Goal: Task Accomplishment & Management: Complete application form

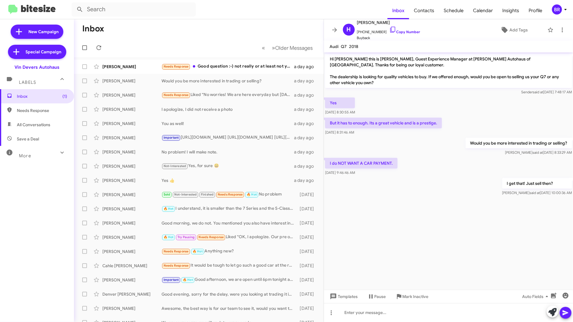
drag, startPoint x: 0, startPoint y: 0, endPoint x: 560, endPoint y: 6, distance: 559.8
click at [560, 6] on div "BR" at bounding box center [557, 9] width 10 height 10
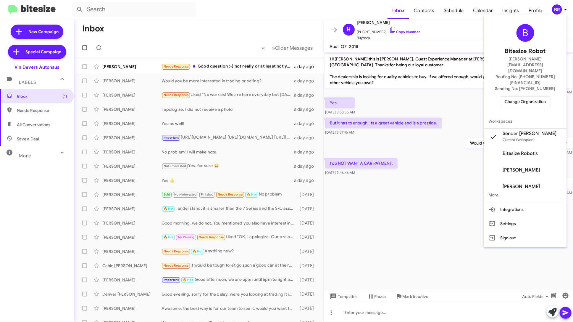
click at [538, 97] on span "Change Organization" at bounding box center [525, 102] width 41 height 10
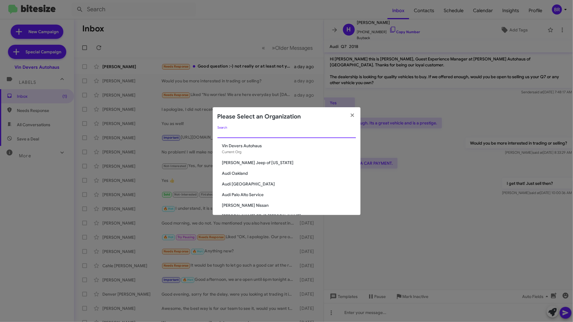
click at [299, 133] on input "Search" at bounding box center [287, 133] width 139 height 5
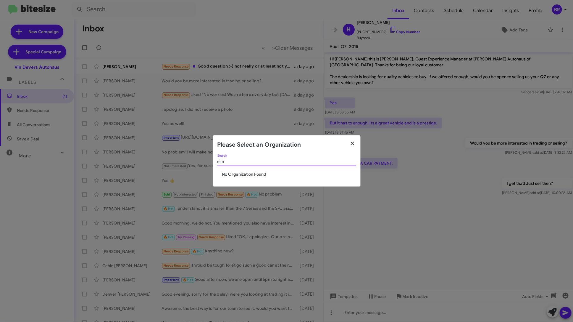
type input "elm"
click at [353, 141] on icon "button" at bounding box center [352, 143] width 7 height 5
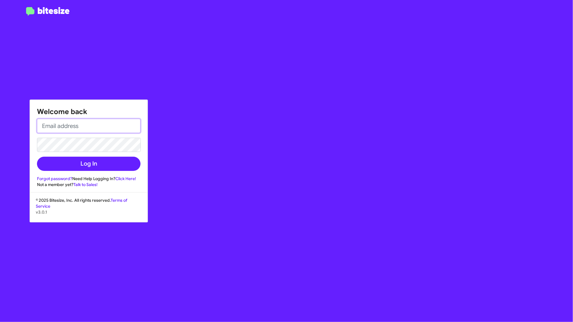
type input "[PERSON_NAME][EMAIL_ADDRESS][DOMAIN_NAME]"
click at [101, 174] on div "Welcome back edward+test1@bitesize.co Log In Forgot password? Need Help Logging…" at bounding box center [89, 144] width 118 height 88
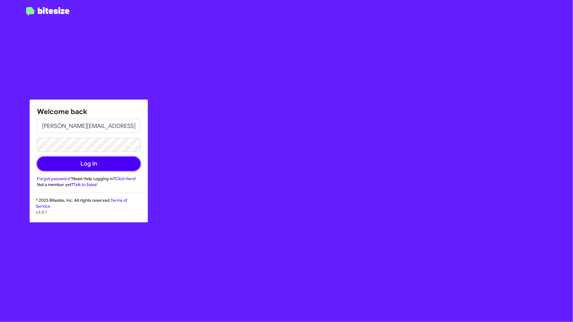
click at [106, 169] on button "Log In" at bounding box center [89, 164] width 104 height 14
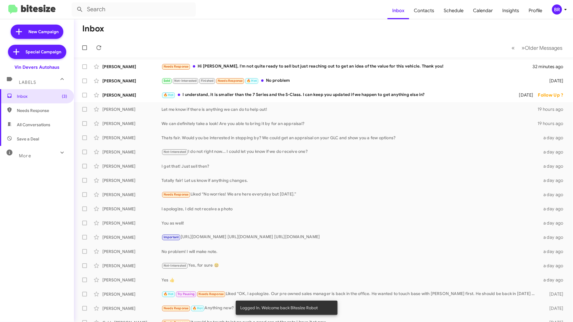
click at [559, 10] on div "BR" at bounding box center [557, 9] width 10 height 10
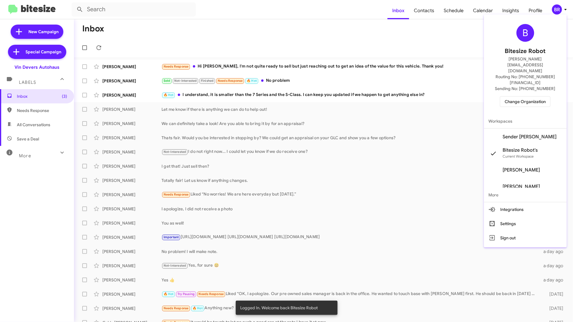
click at [541, 97] on span "Change Organization" at bounding box center [525, 102] width 41 height 10
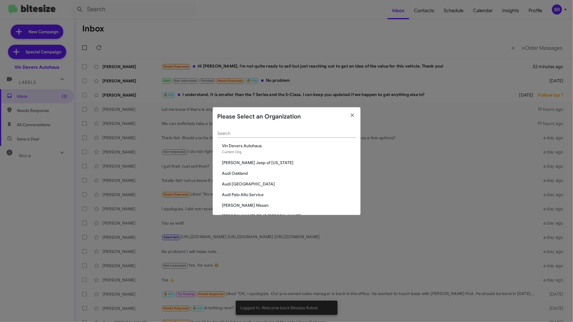
click at [331, 131] on div "Search" at bounding box center [287, 132] width 139 height 12
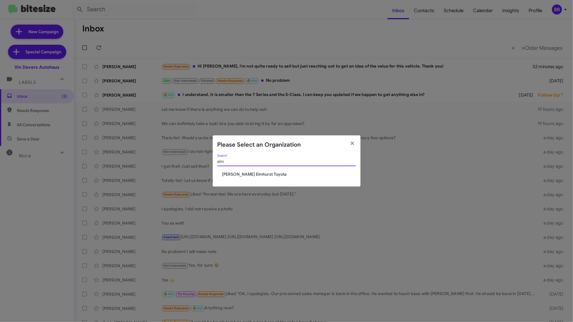
type input "elm"
click at [258, 173] on span "McGrath Elmhurst Toyota" at bounding box center [289, 174] width 134 height 6
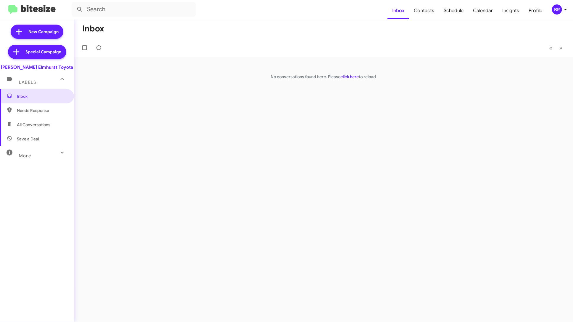
click at [565, 10] on icon at bounding box center [565, 9] width 7 height 7
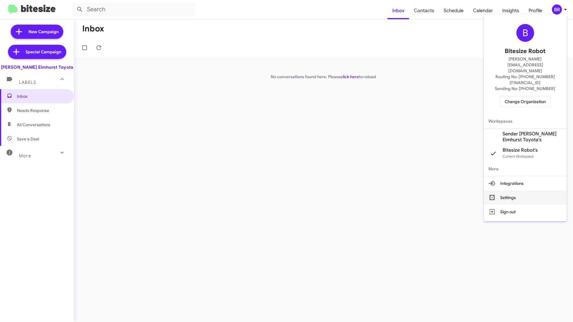
click at [518, 190] on button "Settings" at bounding box center [525, 197] width 83 height 14
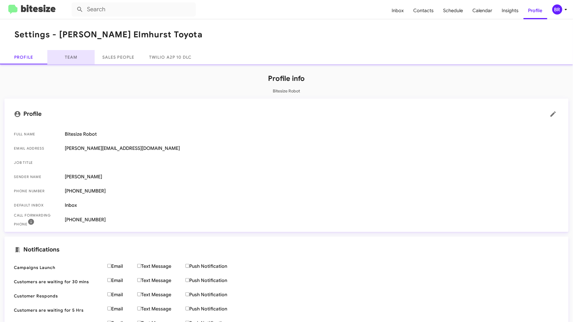
click at [77, 55] on link "Team" at bounding box center [70, 57] width 47 height 14
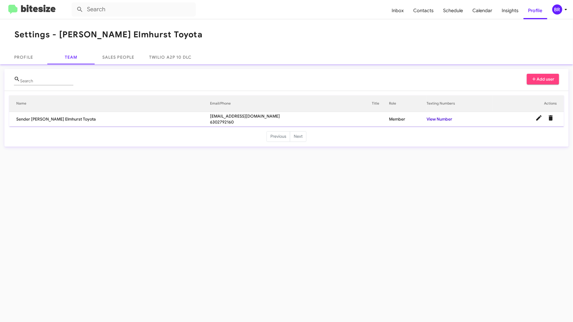
click at [448, 118] on link "View Number" at bounding box center [440, 118] width 26 height 5
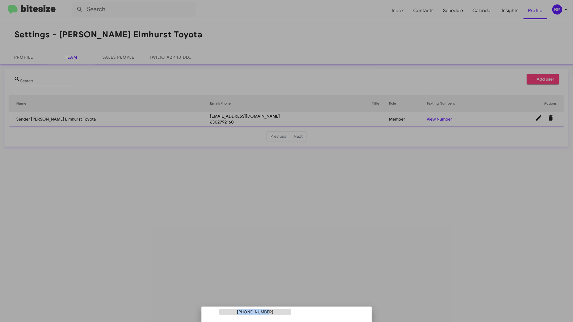
drag, startPoint x: 273, startPoint y: 311, endPoint x: 243, endPoint y: 313, distance: 30.6
click at [243, 313] on div "+16306426621" at bounding box center [255, 312] width 72 height 6
click at [351, 203] on div at bounding box center [286, 161] width 573 height 322
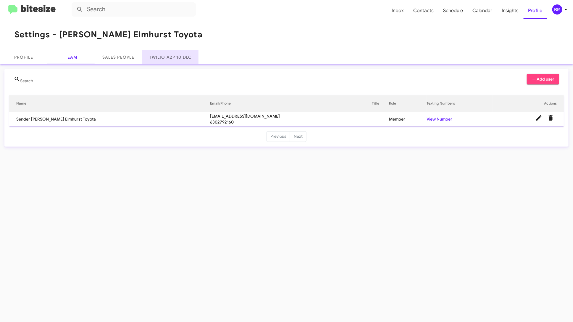
click at [184, 56] on link "Twilio A2P 10 DLC" at bounding box center [170, 57] width 57 height 14
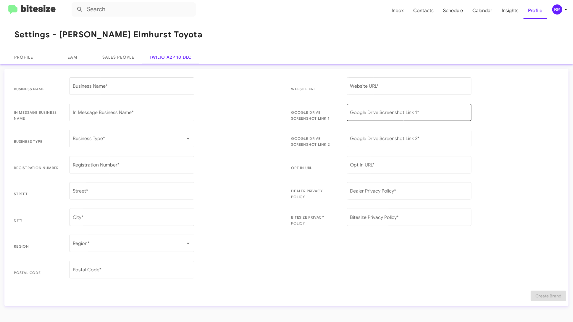
click at [387, 113] on input "Google Drive Screenshot Link 1 *" at bounding box center [409, 113] width 118 height 5
paste input "https://drive.google.com/file/d/1eecnwoaqQqUTXW-84g2T4N6tBpZaSFvn/view?usp=driv…"
type input "https://drive.google.com/file/d/1eecnwoaqQqUTXW-84g2T4N6tBpZaSFvn/view?usp=driv…"
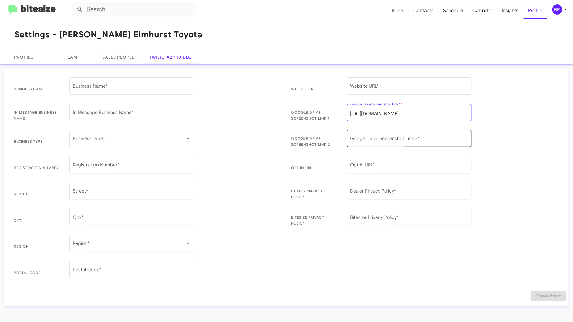
click at [379, 135] on div "Google Drive Screenshot Link 2 *" at bounding box center [409, 137] width 118 height 19
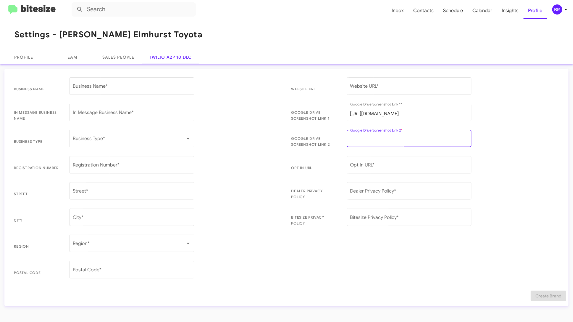
paste input "https://drive.google.com/file/d/1wgfyQNCyZaUyo_9ffyvk3V0CmOq32iEn/view?usp=driv…"
drag, startPoint x: 366, startPoint y: 139, endPoint x: 321, endPoint y: 139, distance: 44.4
click at [321, 139] on span "Google Drive Screenshot Link 2 https://drive.google.com/file/d/1wgfyQNCyZaUyo_9…" at bounding box center [426, 141] width 278 height 26
type input "https://drive.google.com/file/d/1wgfyQNCyZaUyo_9ffyvk3V0CmOq32iEn/view?usp=driv…"
click at [359, 86] on input "Website URL *" at bounding box center [409, 87] width 118 height 5
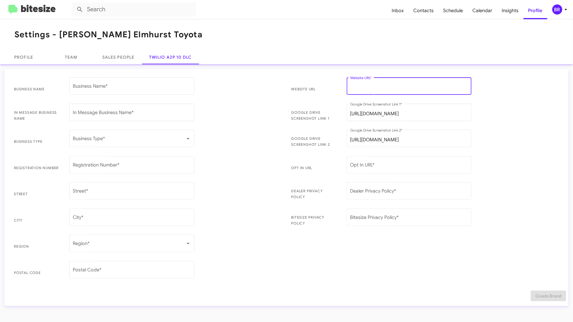
paste input "https://www.elmhursttoyota.com/"
type input "https://www.elmhursttoyota.com/"
click at [358, 160] on div "Opt In URL *" at bounding box center [409, 164] width 118 height 19
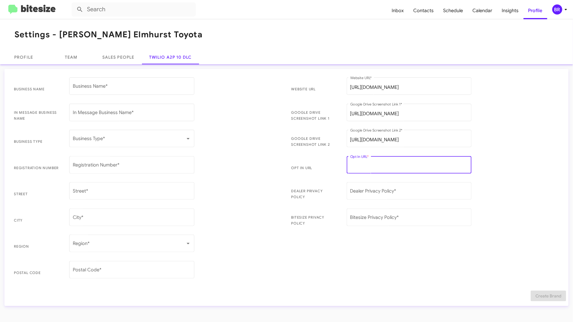
paste input "https://bitesize.co/mcgrath-elmhurst-toyota"
type input "https://bitesize.co/mcgrath-elmhurst-toyota"
click at [406, 191] on input "Dealer Privacy Policy *" at bounding box center [409, 191] width 118 height 5
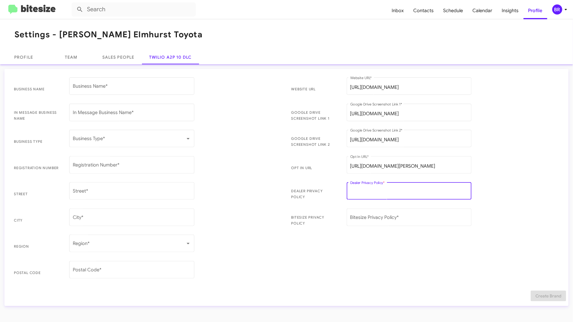
paste input "https://www.elmhursttoyota.com/privacy-policy/"
type input "https://www.elmhursttoyota.com/privacy-policy/"
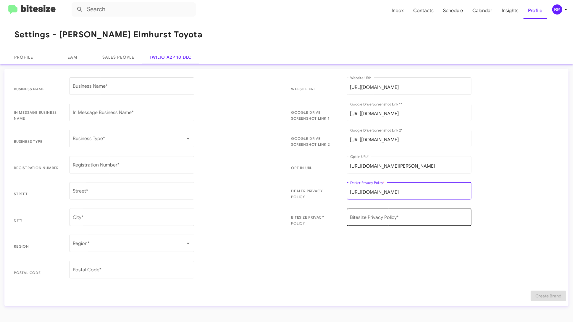
click at [367, 215] on div "Bitesize Privacy Policy *" at bounding box center [409, 216] width 118 height 19
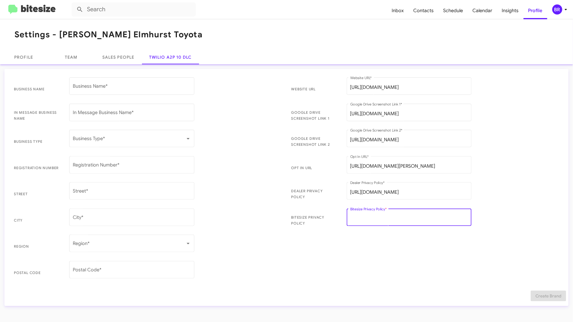
paste input "https://bitesize.co/mcgrath-privacy-addendum"
type input "https://bitesize.co/mcgrath-privacy-addendum"
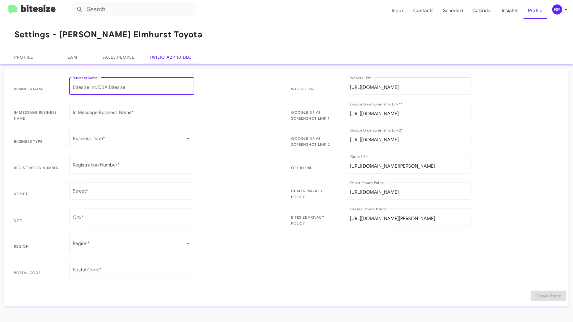
click at [114, 89] on input "Business Name *" at bounding box center [132, 87] width 118 height 5
drag, startPoint x: 138, startPoint y: 87, endPoint x: 250, endPoint y: 83, distance: 112.5
click at [248, 83] on span "Business Name McGrath Elmhurst Auto, Inc DBA McGrath Elmhurst Toyota Business N…" at bounding box center [148, 89] width 278 height 26
click at [161, 88] on input "McGrath Elmhurst Auto, Inc DBA McGrath Elmhurst Toyota" at bounding box center [132, 87] width 118 height 5
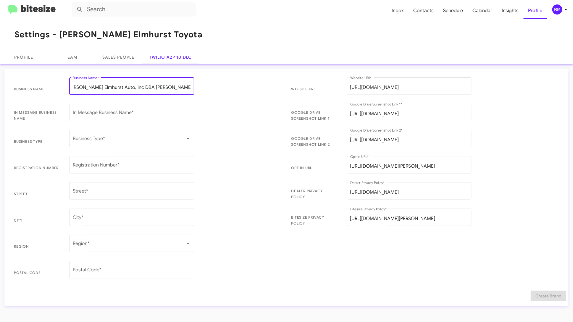
drag, startPoint x: 137, startPoint y: 87, endPoint x: 198, endPoint y: 87, distance: 60.7
click at [198, 87] on mat-form-field "McGrath Elmhurst Auto, Inc DBA McGrath Elmhurst Toyota Business Name *" at bounding box center [132, 89] width 134 height 26
type input "McGrath Elmhurst Auto, Inc DBA McGrath Elmhurst Toyota"
click at [157, 112] on input "In Message Business Name *" at bounding box center [132, 113] width 118 height 5
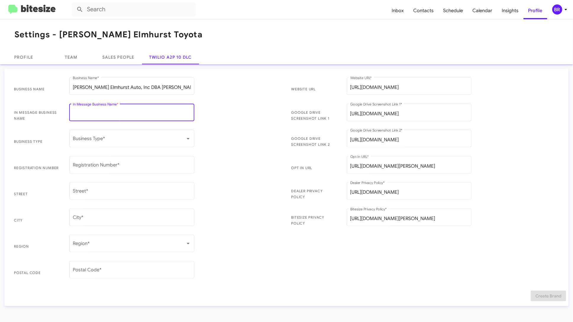
paste input "McGrath Elmhurst Toyota"
type input "McGrath Elmhurst Toyota"
click at [141, 137] on span at bounding box center [129, 139] width 113 height 5
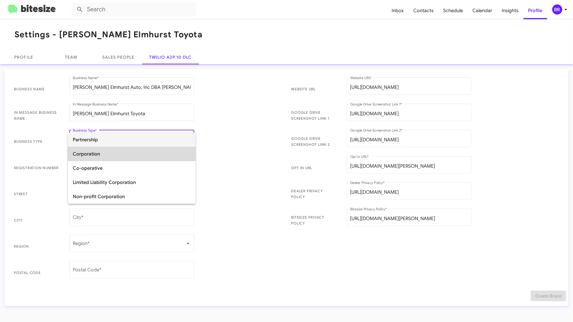
click at [135, 151] on span "Corporation" at bounding box center [132, 154] width 118 height 14
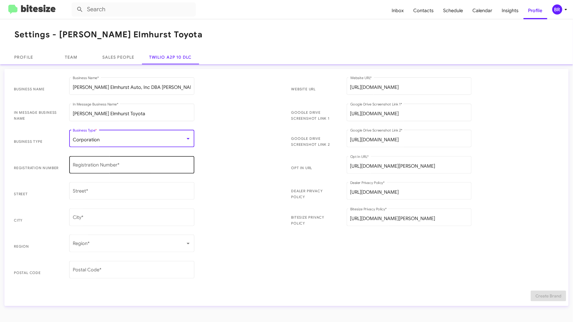
click at [116, 165] on input "Registration Number *" at bounding box center [132, 165] width 118 height 5
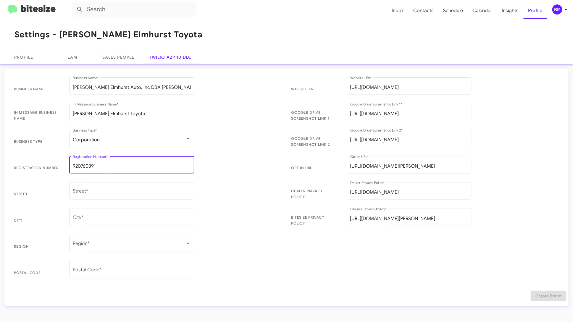
type input "920760391"
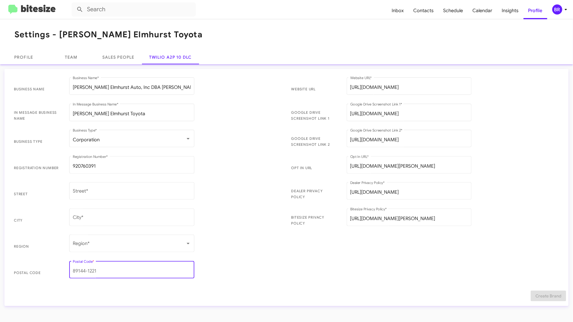
click at [99, 270] on input "Postal Code *" at bounding box center [132, 270] width 118 height 5
type input "60126"
click at [92, 192] on input "Street *" at bounding box center [132, 191] width 118 height 5
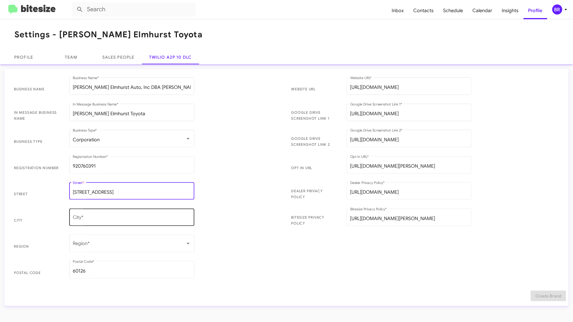
type input "440 W Lake Street"
click at [108, 215] on div "City *" at bounding box center [132, 216] width 118 height 19
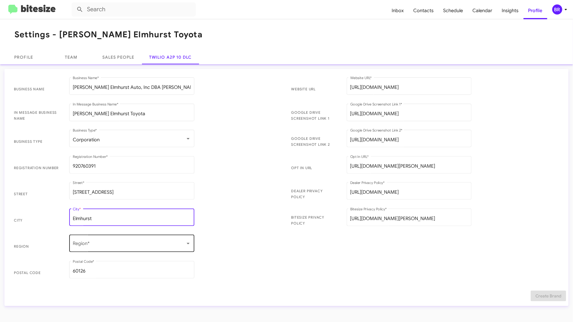
type input "Elmhurst"
click at [119, 245] on span at bounding box center [129, 244] width 113 height 5
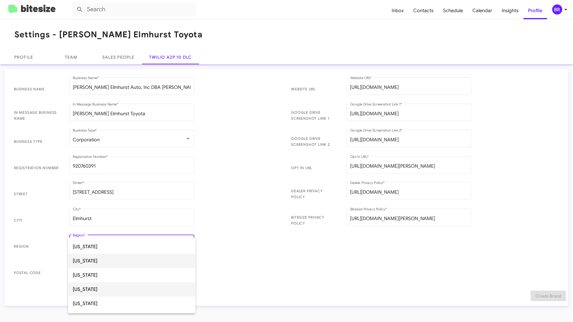
scroll to position [172, 0]
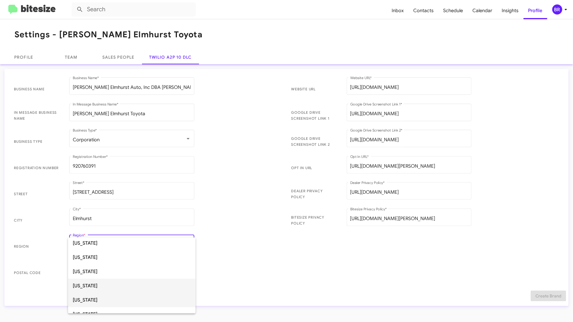
click at [108, 296] on span "Illinois" at bounding box center [132, 300] width 118 height 14
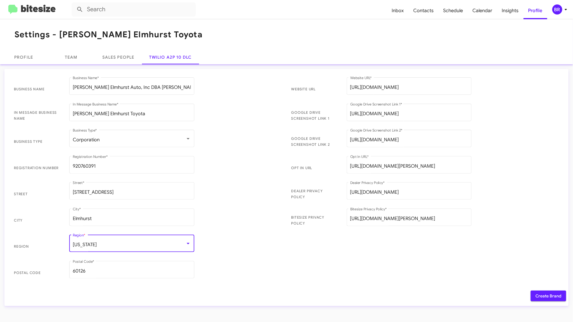
click at [550, 296] on span "Create Brand" at bounding box center [549, 295] width 26 height 11
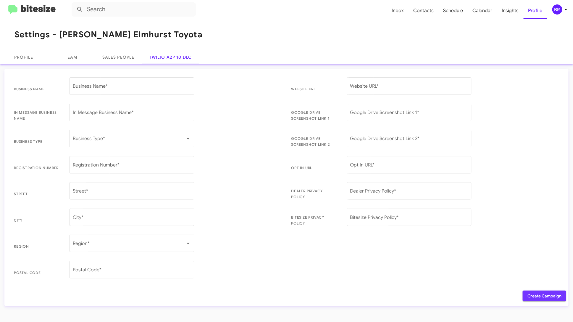
click at [533, 294] on span "Create Campaign" at bounding box center [545, 295] width 34 height 11
click at [565, 5] on span "BR" at bounding box center [561, 9] width 18 height 10
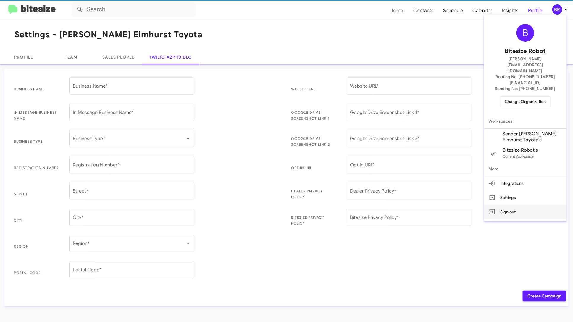
click at [507, 205] on button "Sign out" at bounding box center [525, 212] width 83 height 14
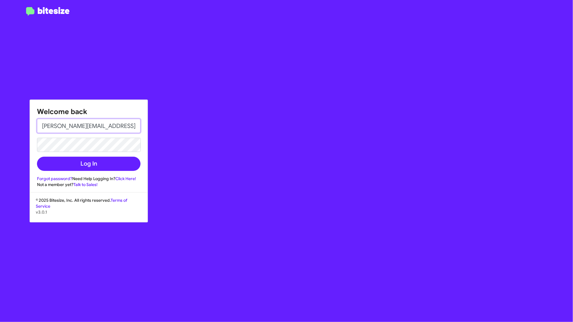
click at [92, 125] on input "[PERSON_NAME][EMAIL_ADDRESS][DOMAIN_NAME]" at bounding box center [89, 126] width 104 height 14
paste input "pabloochoa@toyotamarin.com"
type input "pabloochoa@toyotamarin.com"
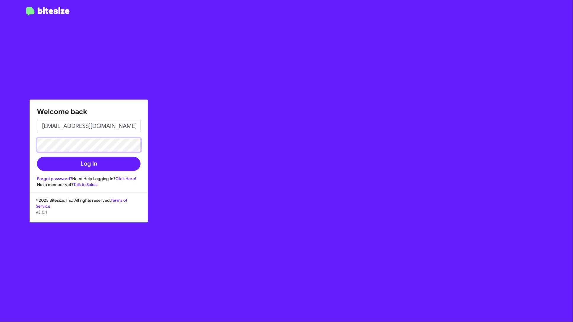
click at [37, 157] on button "Log In" at bounding box center [89, 164] width 104 height 14
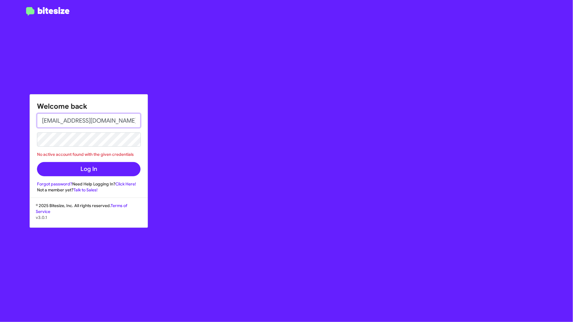
click at [128, 121] on input "pabloochoa@toyotamarin.com" at bounding box center [89, 120] width 104 height 14
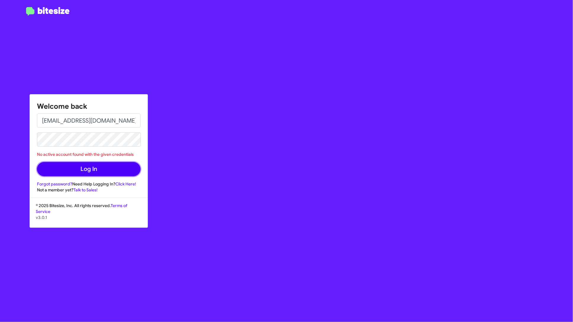
click at [91, 168] on button "Log In" at bounding box center [89, 169] width 104 height 14
click at [123, 167] on button "Log In" at bounding box center [89, 169] width 104 height 14
